Goal: Task Accomplishment & Management: Use online tool/utility

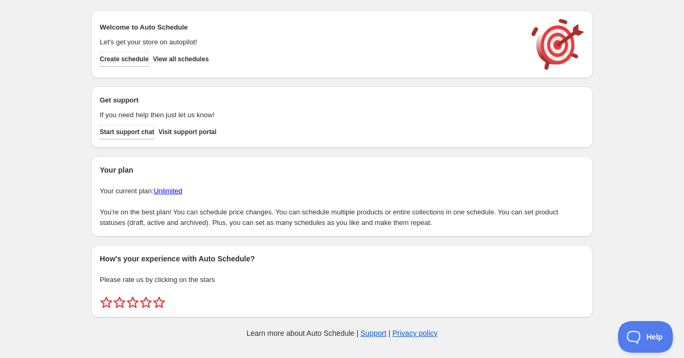
click at [112, 48] on div "Create schedule View all schedules" at bounding box center [307, 56] width 425 height 19
click at [114, 54] on button "Create schedule" at bounding box center [124, 59] width 49 height 15
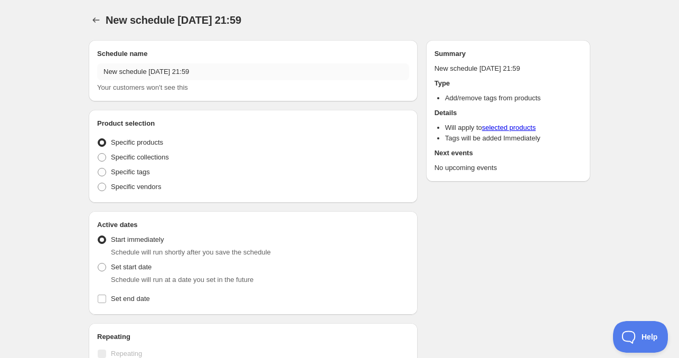
radio input "true"
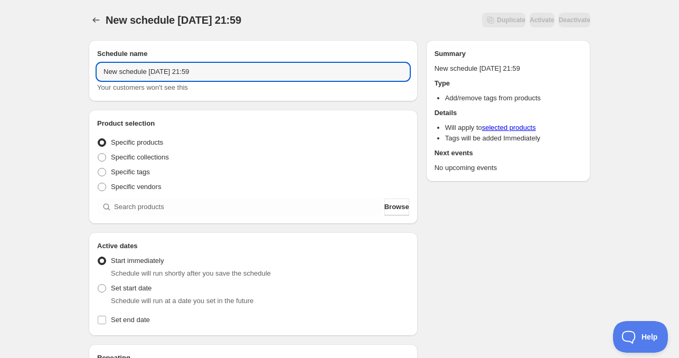
drag, startPoint x: 143, startPoint y: 73, endPoint x: 69, endPoint y: 75, distance: 73.9
click at [69, 75] on div "New schedule Oct 06 2025 21:59. This page is ready New schedule Oct 06 2025 21:…" at bounding box center [339, 319] width 679 height 639
click at [185, 74] on input "New schedule Oct 06 2025 21:59" at bounding box center [253, 71] width 312 height 17
drag, startPoint x: 145, startPoint y: 74, endPoint x: 15, endPoint y: 72, distance: 129.8
click at [15, 72] on div "New schedule Oct 06 2025 21:59. This page is ready New schedule Oct 06 2025 21:…" at bounding box center [339, 319] width 679 height 639
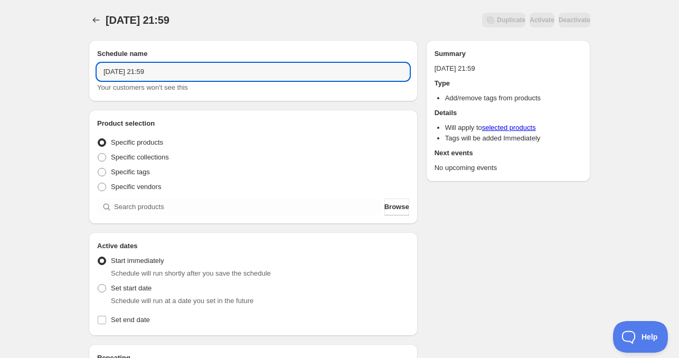
drag, startPoint x: 139, startPoint y: 73, endPoint x: 137, endPoint y: 86, distance: 13.5
click at [139, 73] on input "Tue Oct 06 2025 21:59" at bounding box center [253, 71] width 312 height 17
drag, startPoint x: 155, startPoint y: 65, endPoint x: 238, endPoint y: 69, distance: 83.4
click at [238, 69] on input "Tue Oct 07 2025 21:59" at bounding box center [253, 71] width 312 height 17
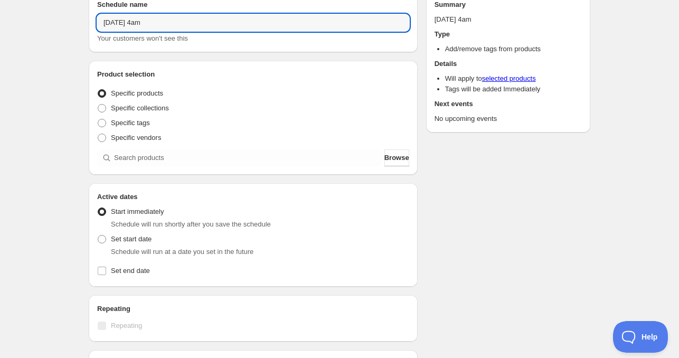
scroll to position [53, 0]
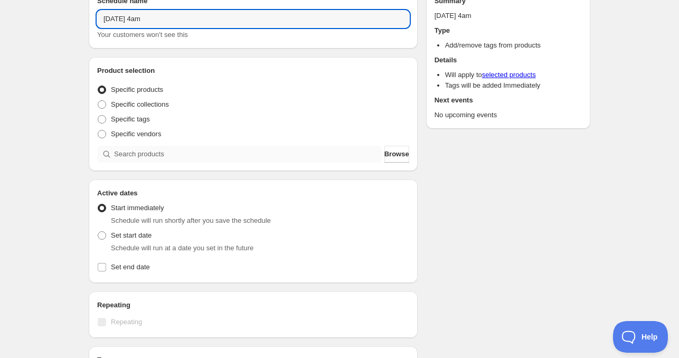
type input "Tue Oct 07 2025 4am"
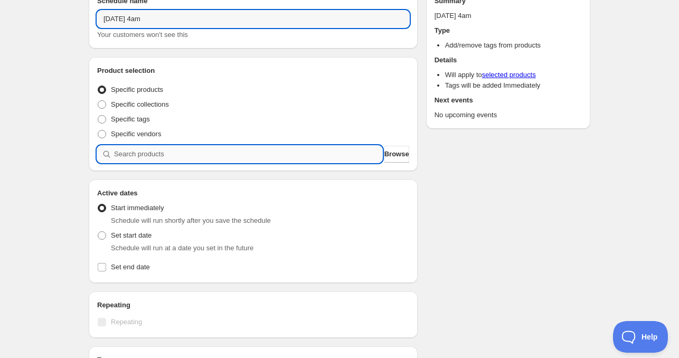
click at [144, 147] on input "search" at bounding box center [248, 154] width 268 height 17
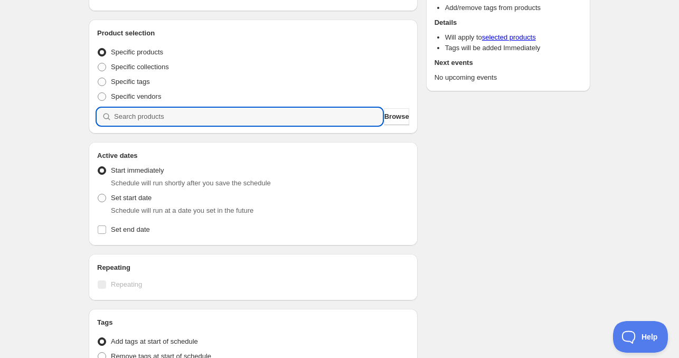
scroll to position [106, 0]
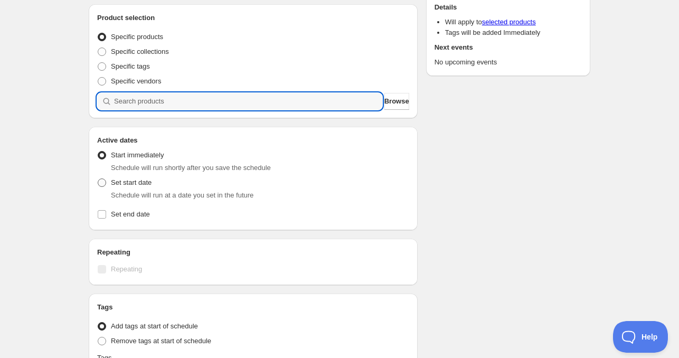
click at [116, 185] on span "Set start date" at bounding box center [131, 182] width 41 height 8
click at [98, 179] on input "Set start date" at bounding box center [98, 178] width 1 height 1
radio input "true"
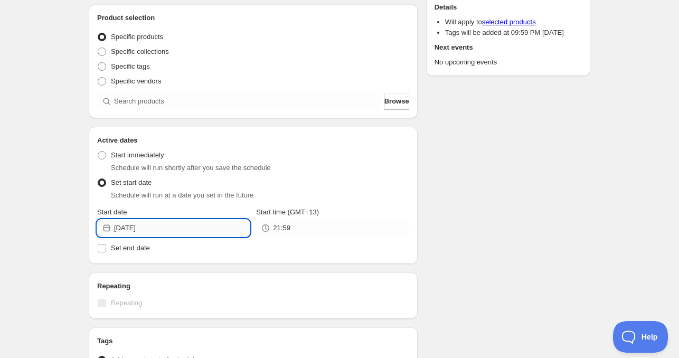
click at [148, 234] on input "2025-10-06" at bounding box center [182, 227] width 136 height 17
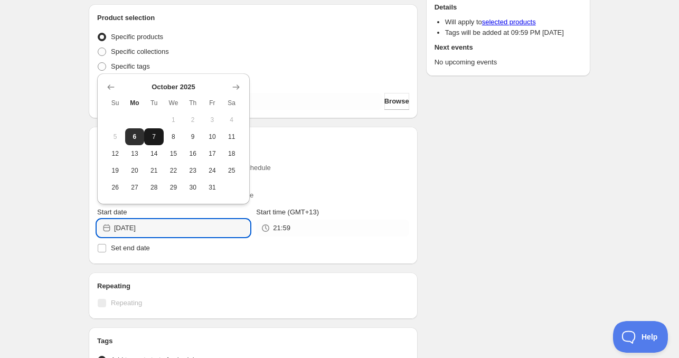
click at [154, 137] on span "7" at bounding box center [153, 136] width 11 height 8
type input "2025-10-07"
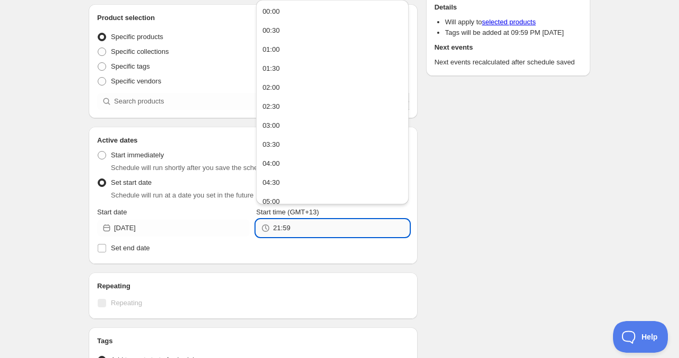
click at [302, 232] on input "21:59" at bounding box center [341, 227] width 136 height 17
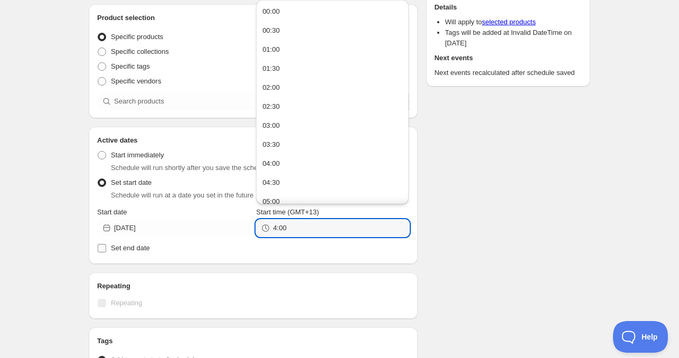
type input "4:00"
click at [137, 246] on span "Set end date" at bounding box center [130, 248] width 39 height 8
click at [106, 246] on input "Set end date" at bounding box center [102, 248] width 8 height 8
checkbox input "true"
type input "04:00"
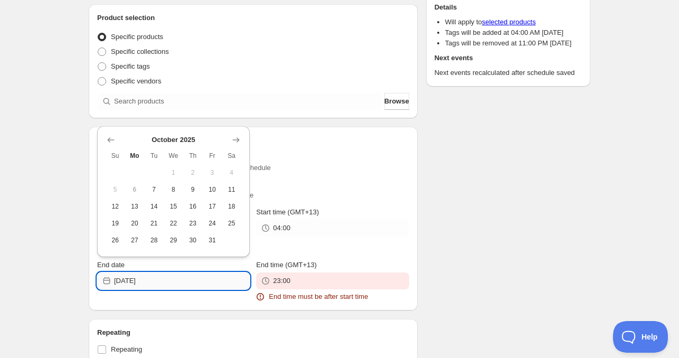
click at [174, 278] on input "2025-10-06" at bounding box center [182, 280] width 136 height 17
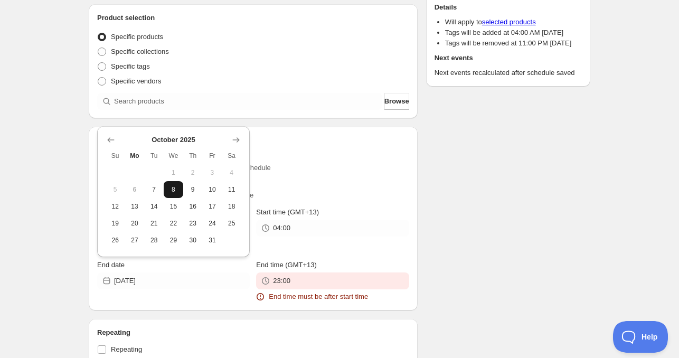
click at [173, 194] on button "8" at bounding box center [174, 189] width 20 height 17
type input "2025-10-08"
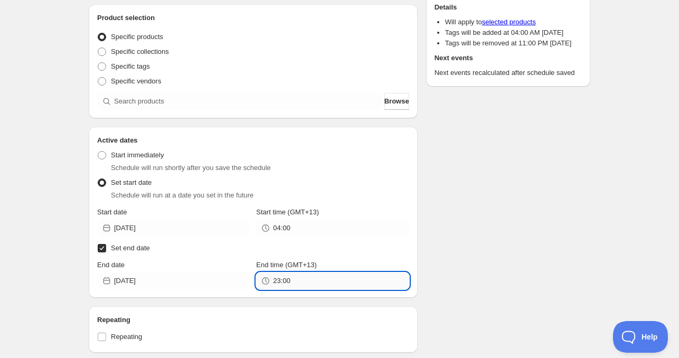
click at [310, 280] on input "23:00" at bounding box center [341, 280] width 136 height 17
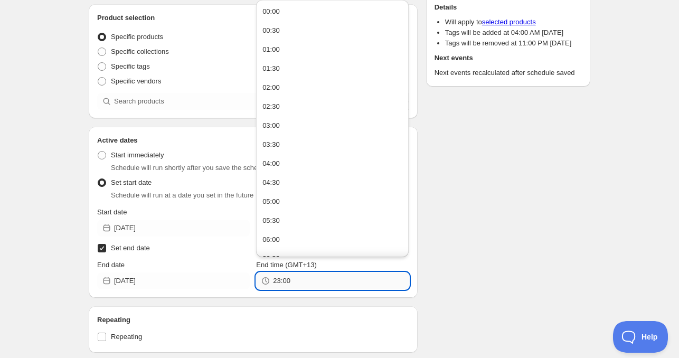
paste input "4"
click at [486, 239] on div "Schedule name Tue Oct 07 2025 4am Your customers won't see this Product selecti…" at bounding box center [335, 253] width 510 height 654
type input "04:00"
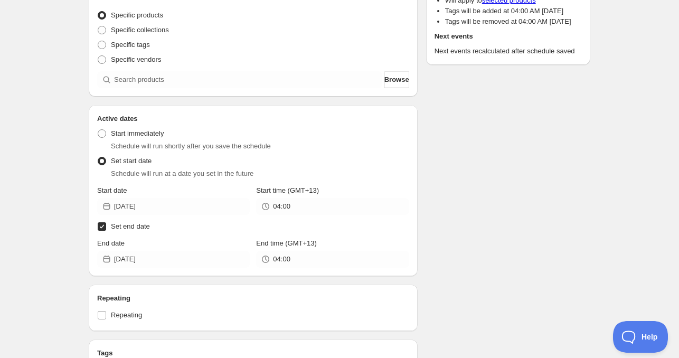
scroll to position [348, 0]
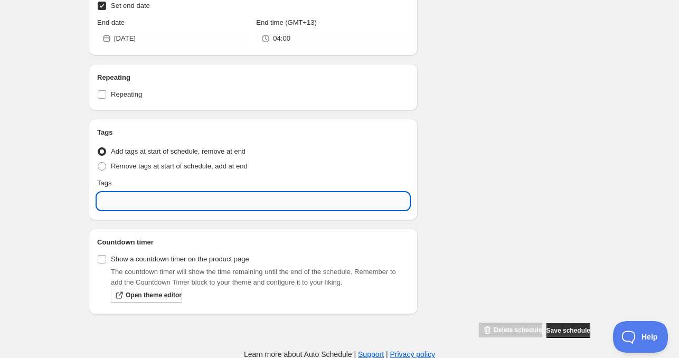
click at [156, 201] on input "text" at bounding box center [253, 201] width 312 height 17
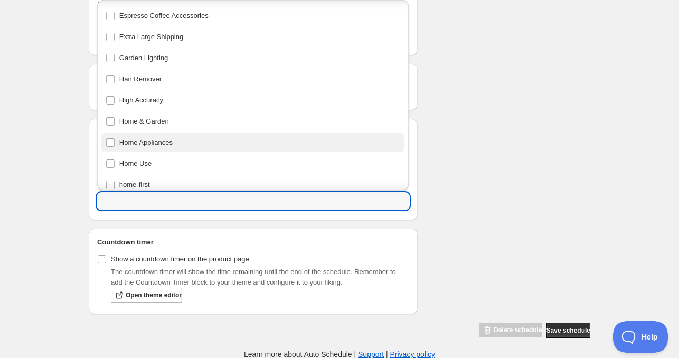
scroll to position [422, 0]
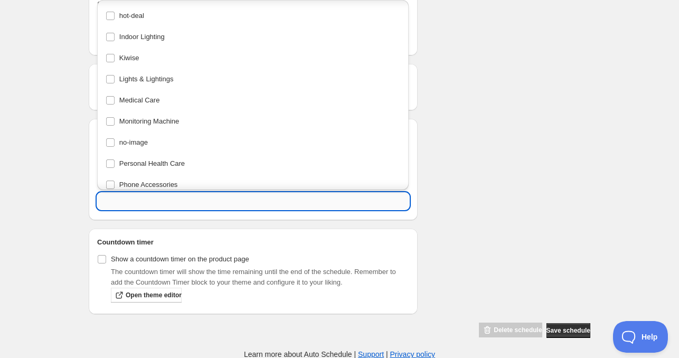
click at [142, 197] on input "text" at bounding box center [253, 201] width 312 height 17
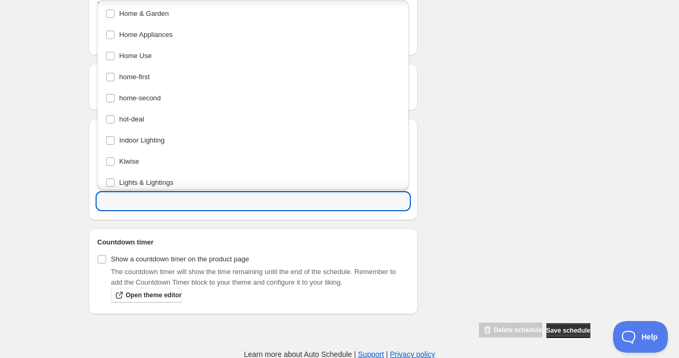
scroll to position [317, 0]
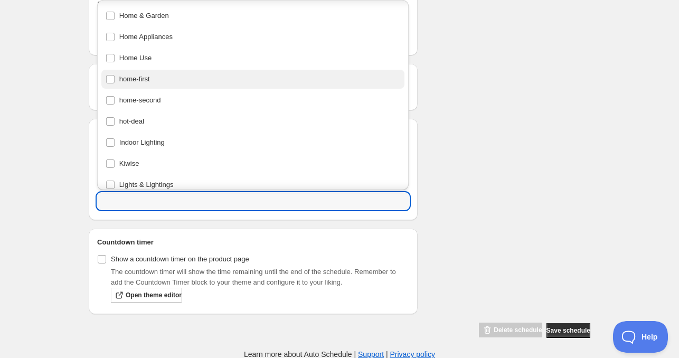
click at [160, 85] on div "home-first" at bounding box center [253, 79] width 295 height 15
type input "home-first"
checkbox input "true"
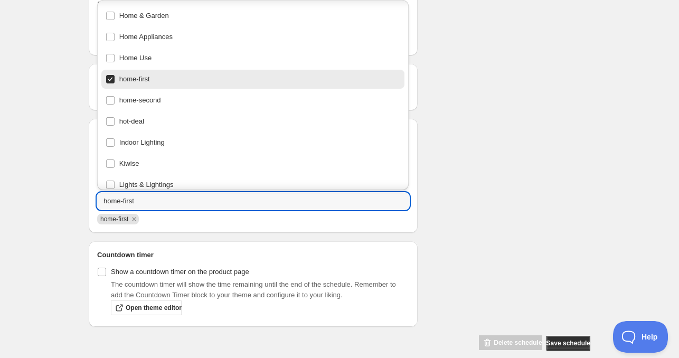
click at [453, 154] on div "Schedule name Tue Oct 07 2025 4am Your customers won't see this Product selecti…" at bounding box center [335, 17] width 510 height 667
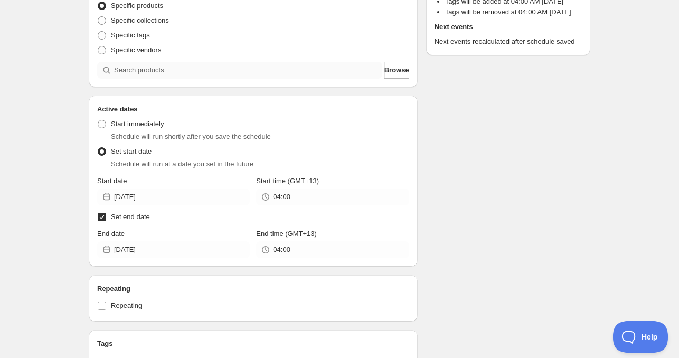
scroll to position [0, 0]
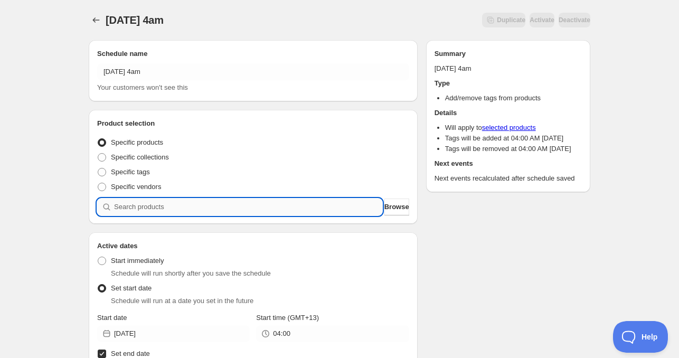
drag, startPoint x: 161, startPoint y: 205, endPoint x: 152, endPoint y: 204, distance: 9.0
click at [161, 206] on input "search" at bounding box center [248, 206] width 268 height 17
paste input "636345-BEI-S"
type input "636345-BEI-S"
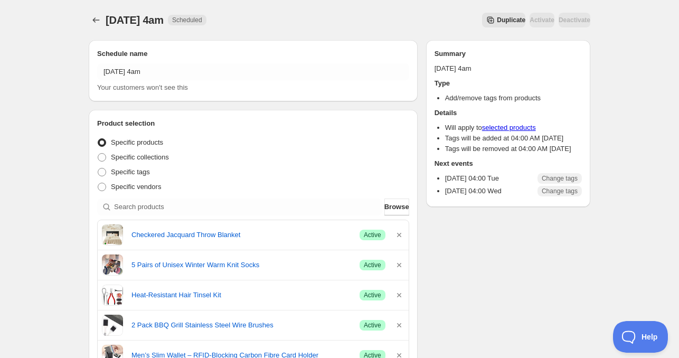
click at [96, 20] on icon "Schedules" at bounding box center [96, 20] width 11 height 11
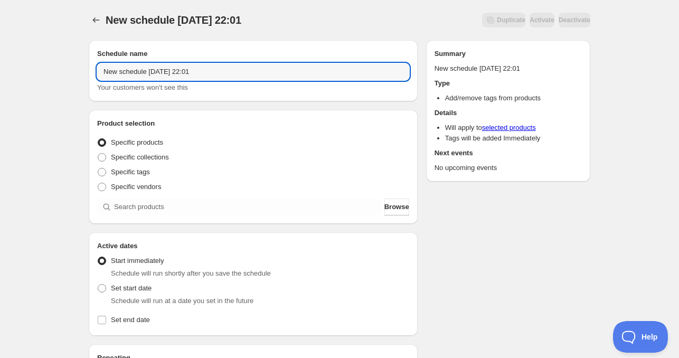
drag, startPoint x: 144, startPoint y: 73, endPoint x: 4, endPoint y: 73, distance: 139.8
click at [7, 73] on div "New schedule Oct 06 2025 22:01. This page is ready New schedule Oct 06 2025 22:…" at bounding box center [339, 319] width 679 height 639
click at [135, 76] on input "Tue Oct 06 2025 22:01" at bounding box center [253, 71] width 312 height 17
drag, startPoint x: 156, startPoint y: 74, endPoint x: 298, endPoint y: 74, distance: 141.4
click at [286, 74] on input "Tue Oct 07 2025 22:01" at bounding box center [253, 71] width 312 height 17
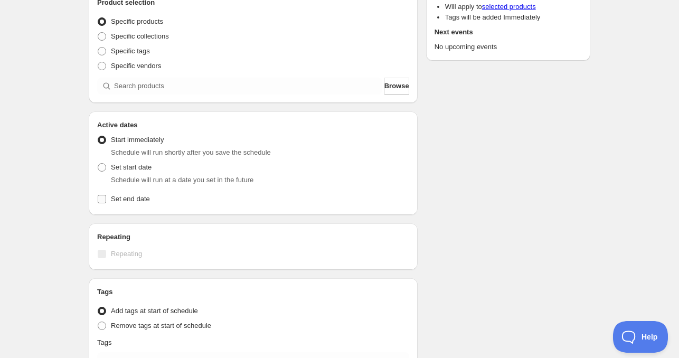
scroll to position [158, 0]
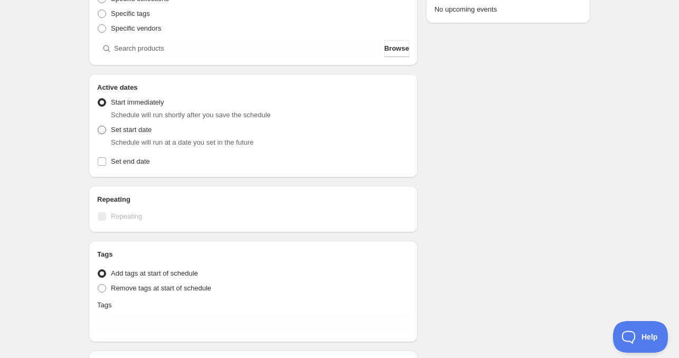
type input "Tue Oct 07 2025 11am"
click at [106, 126] on span at bounding box center [102, 130] width 8 height 8
click at [98, 126] on input "Set start date" at bounding box center [98, 126] width 1 height 1
radio input "true"
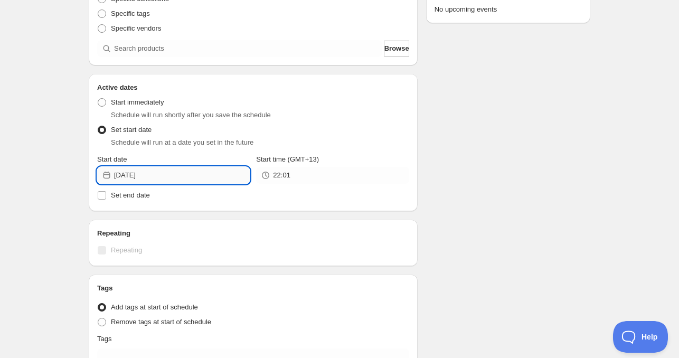
click at [188, 182] on input "2025-10-06" at bounding box center [182, 175] width 136 height 17
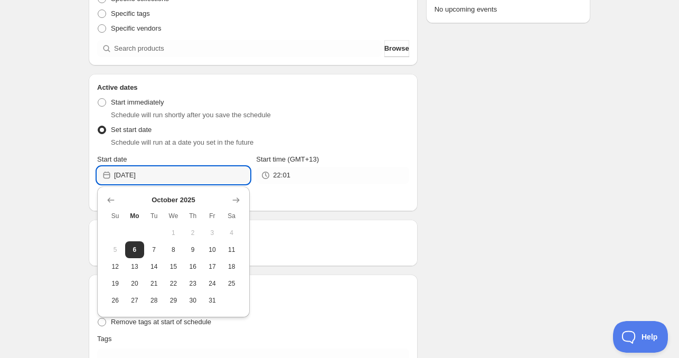
click at [152, 250] on span "7" at bounding box center [153, 249] width 11 height 8
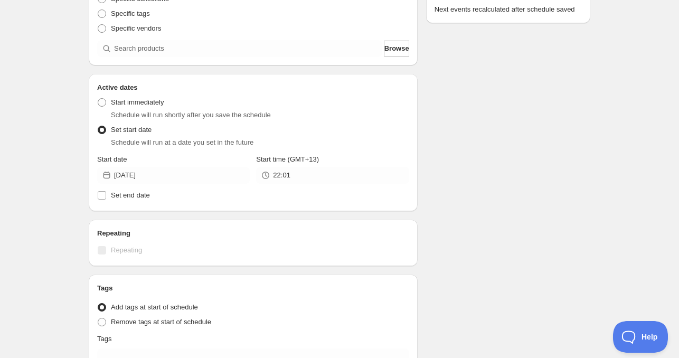
type input "2025-10-07"
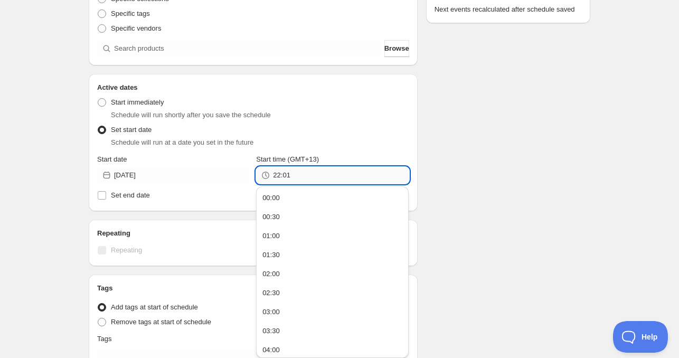
click at [291, 174] on input "22:01" at bounding box center [341, 175] width 136 height 17
type input "11:00"
click at [120, 197] on span "Set end date" at bounding box center [130, 195] width 39 height 8
click at [106, 197] on input "Set end date" at bounding box center [102, 195] width 8 height 8
checkbox input "true"
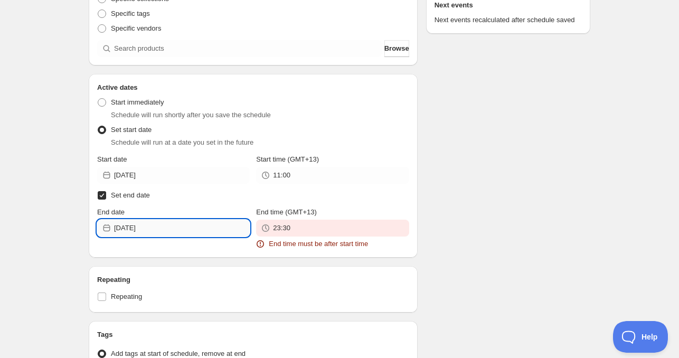
click at [158, 233] on input "2025-10-06" at bounding box center [182, 227] width 136 height 17
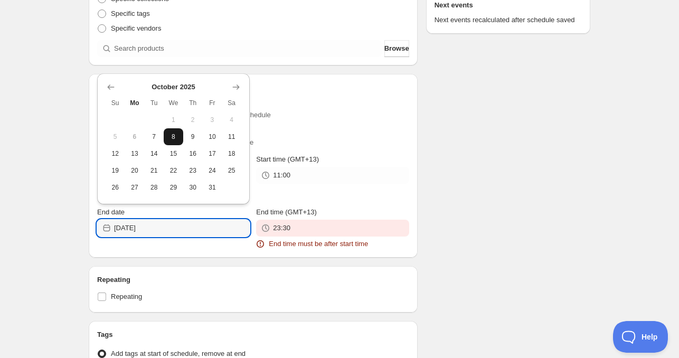
click at [177, 137] on span "8" at bounding box center [173, 136] width 11 height 8
type input "2025-10-08"
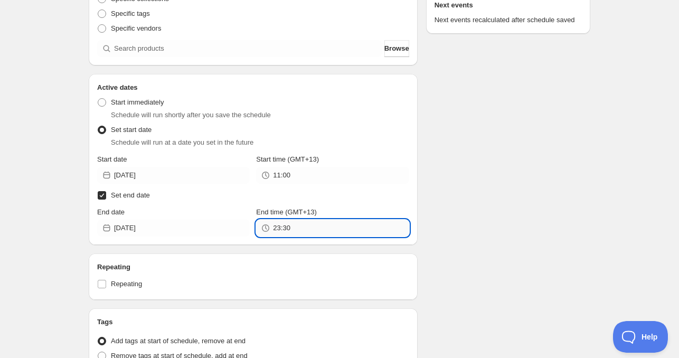
click at [301, 231] on input "23:30" at bounding box center [341, 227] width 136 height 17
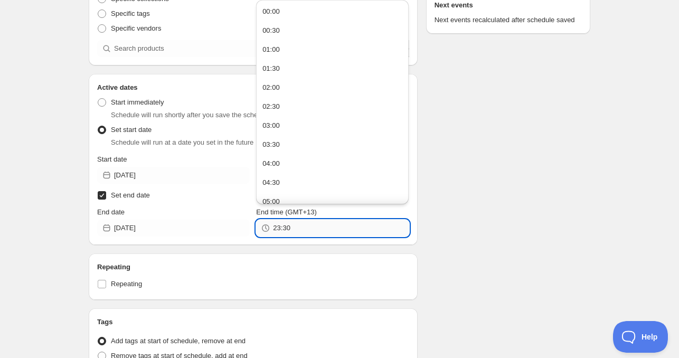
paste input "11:0"
type input "11:00"
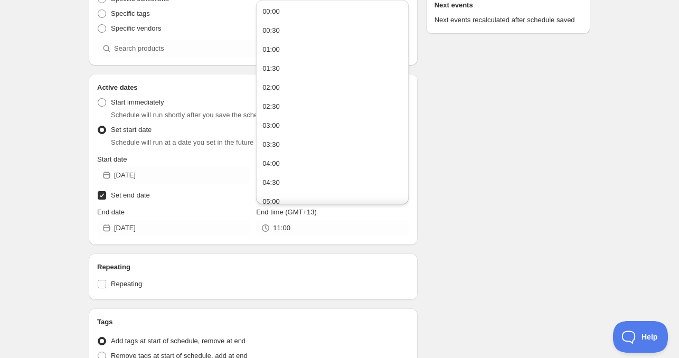
click at [517, 197] on div "Schedule name Tue Oct 07 2025 11am Your customers won't see this Product select…" at bounding box center [335, 200] width 510 height 654
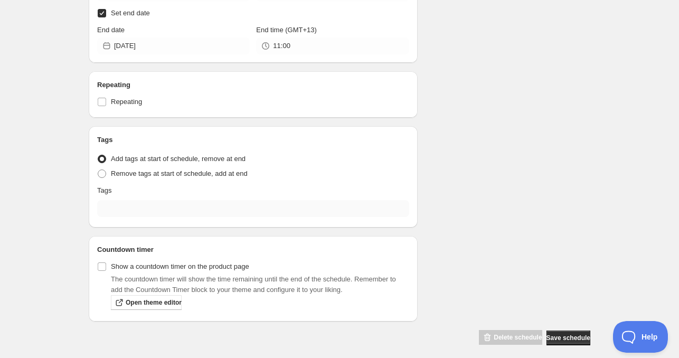
scroll to position [348, 0]
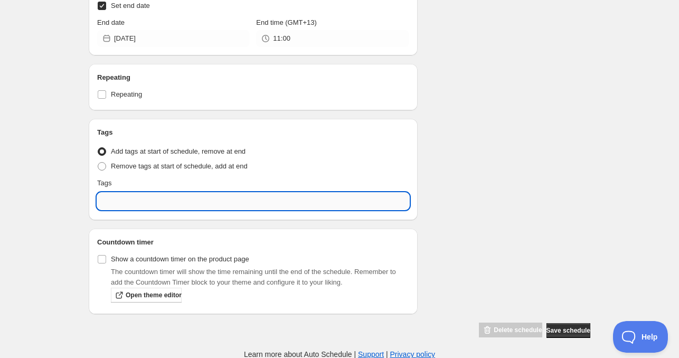
click at [173, 198] on input "text" at bounding box center [253, 201] width 312 height 17
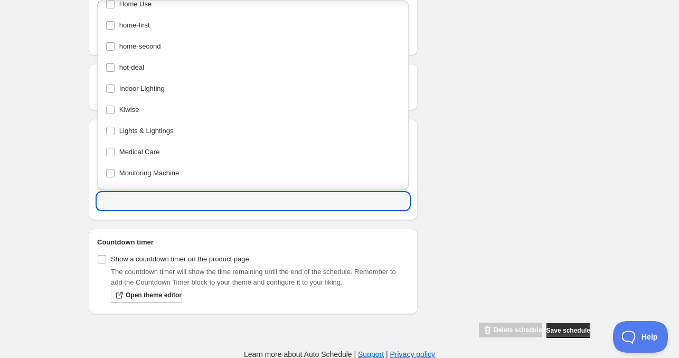
scroll to position [314, 0]
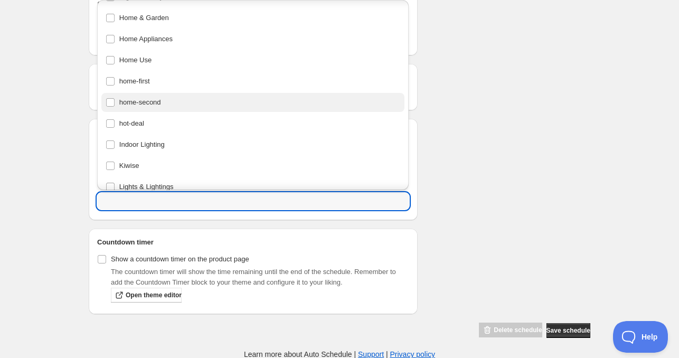
click at [169, 101] on div "home-second" at bounding box center [253, 102] width 295 height 15
type input "home-second"
checkbox input "true"
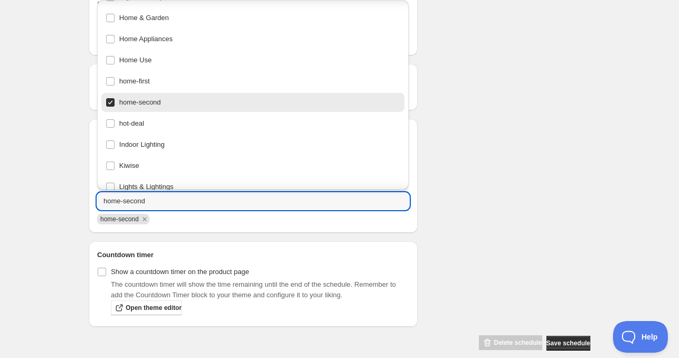
click at [496, 170] on div "Schedule name Tue Oct 07 2025 11am Your customers won't see this Product select…" at bounding box center [335, 17] width 510 height 667
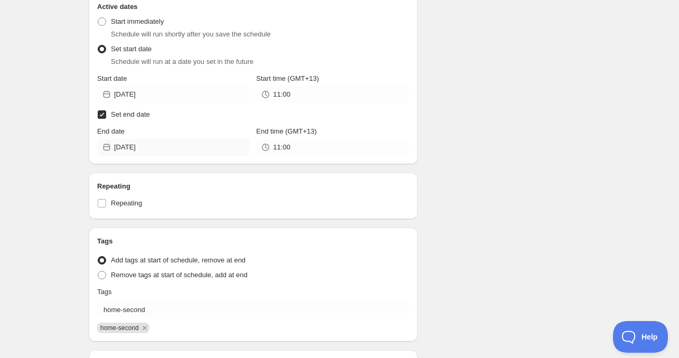
scroll to position [84, 0]
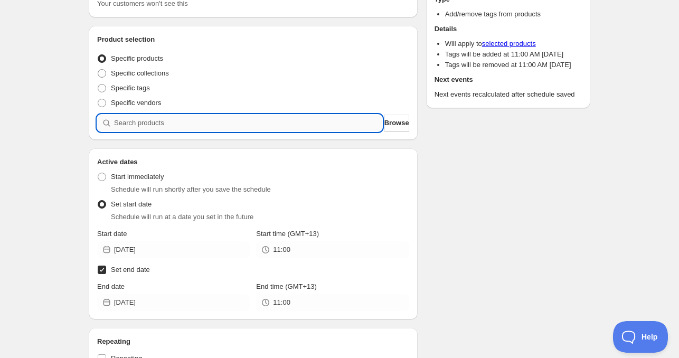
click at [168, 122] on input "search" at bounding box center [248, 122] width 268 height 17
paste input "search"
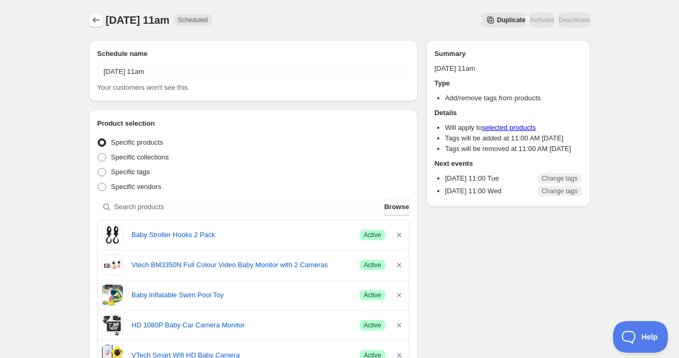
click at [95, 21] on icon "Schedules" at bounding box center [96, 20] width 11 height 11
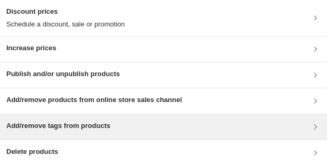
click at [45, 118] on div "Add/remove tags from products" at bounding box center [163, 126] width 327 height 25
click at [65, 121] on h3 "Add/remove tags from products" at bounding box center [58, 125] width 104 height 11
